Goal: Find specific page/section: Find specific page/section

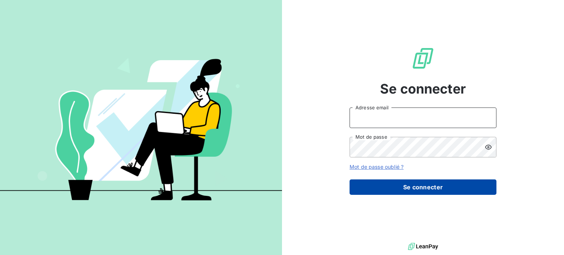
type input "[EMAIL_ADDRESS][PERSON_NAME][DOMAIN_NAME]"
click at [412, 190] on button "Se connecter" at bounding box center [423, 187] width 147 height 15
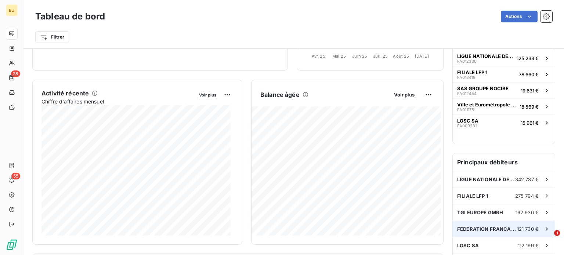
scroll to position [148, 0]
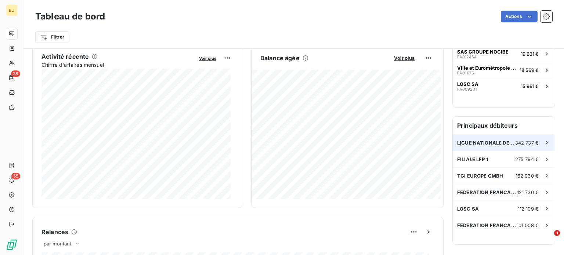
click at [487, 141] on span "LIGUE NATIONALE DE RUGBY" at bounding box center [487, 143] width 58 height 6
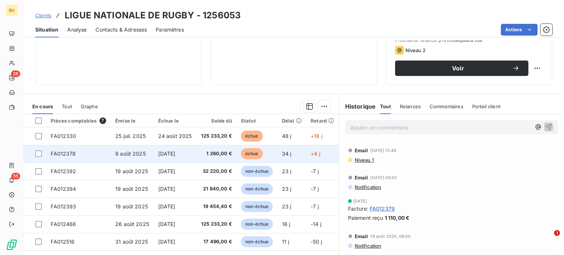
scroll to position [132, 0]
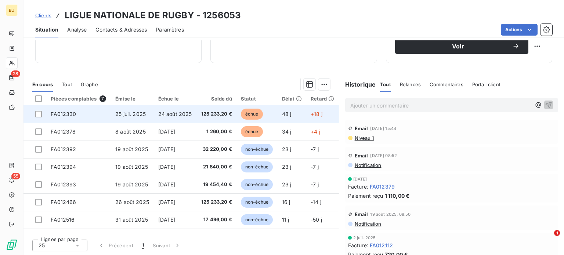
click at [215, 112] on span "125 233,20 €" at bounding box center [216, 114] width 31 height 7
